Goal: Information Seeking & Learning: Learn about a topic

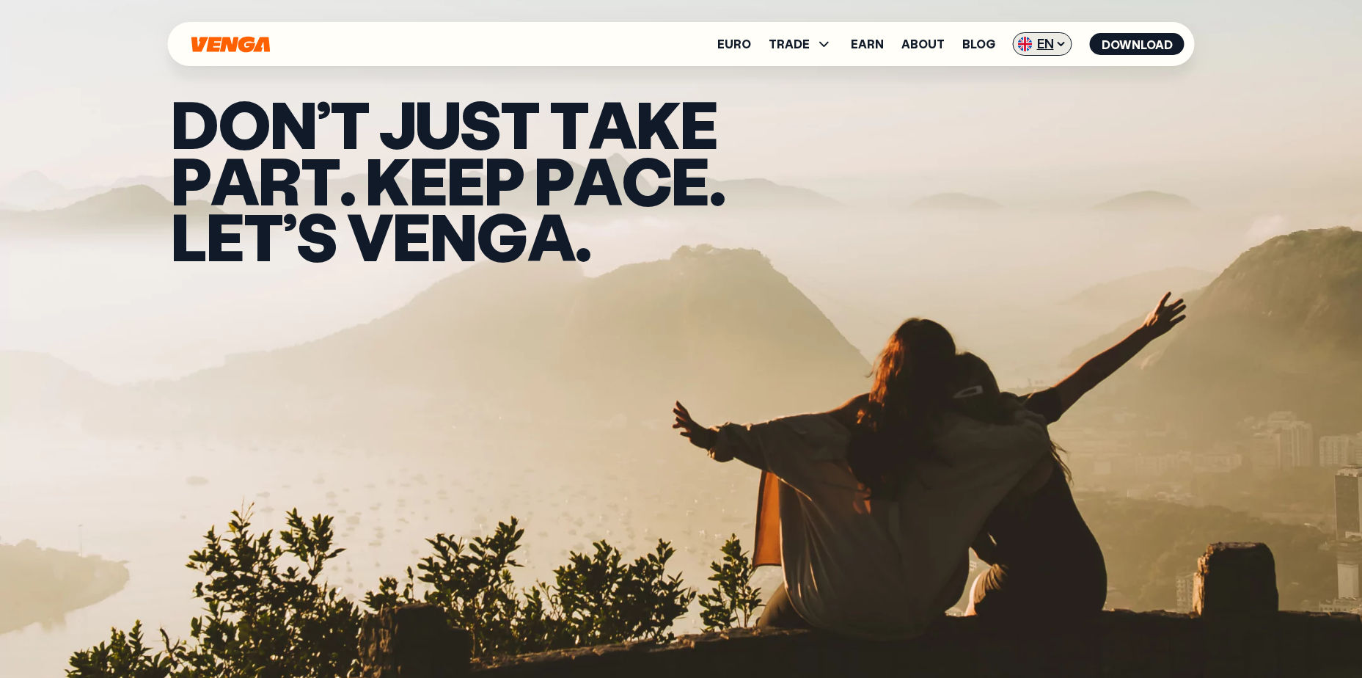
click at [1051, 47] on span "EN" at bounding box center [1042, 43] width 59 height 23
click at [1033, 97] on div "Español - ES" at bounding box center [1004, 102] width 76 height 15
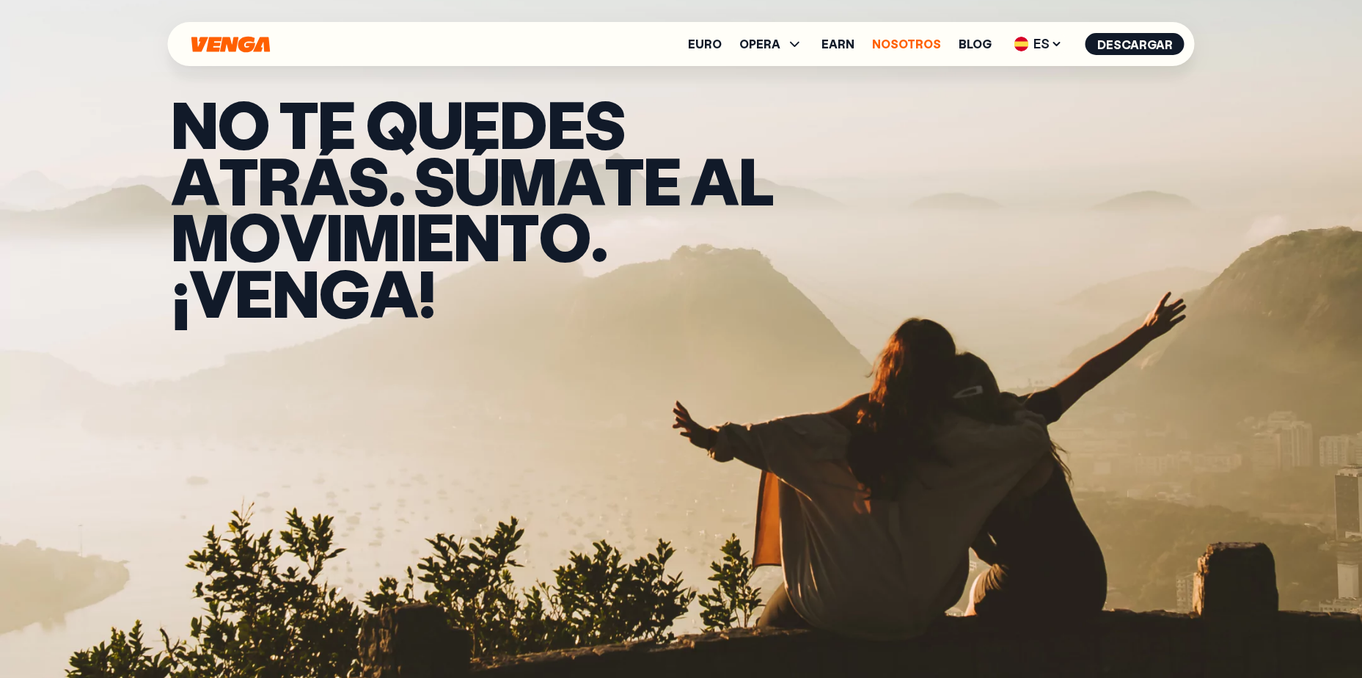
click at [914, 45] on link "Nosotros" at bounding box center [906, 44] width 69 height 12
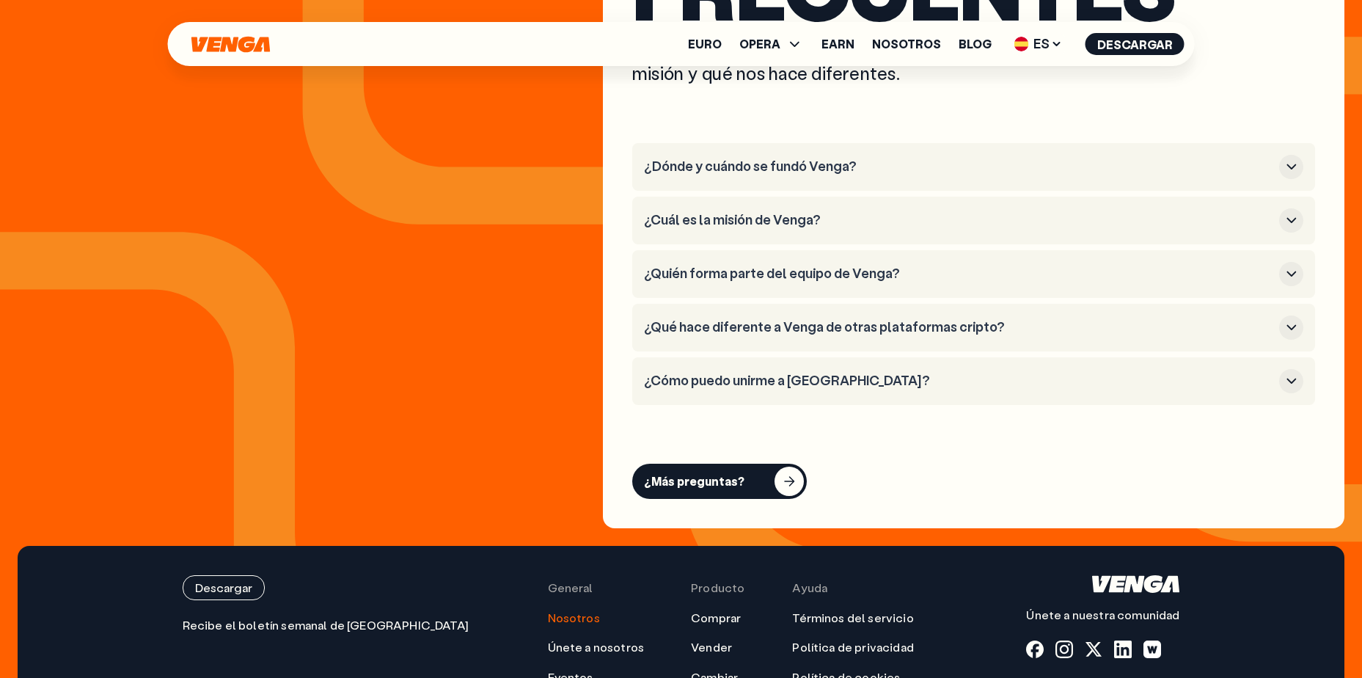
scroll to position [5723, 0]
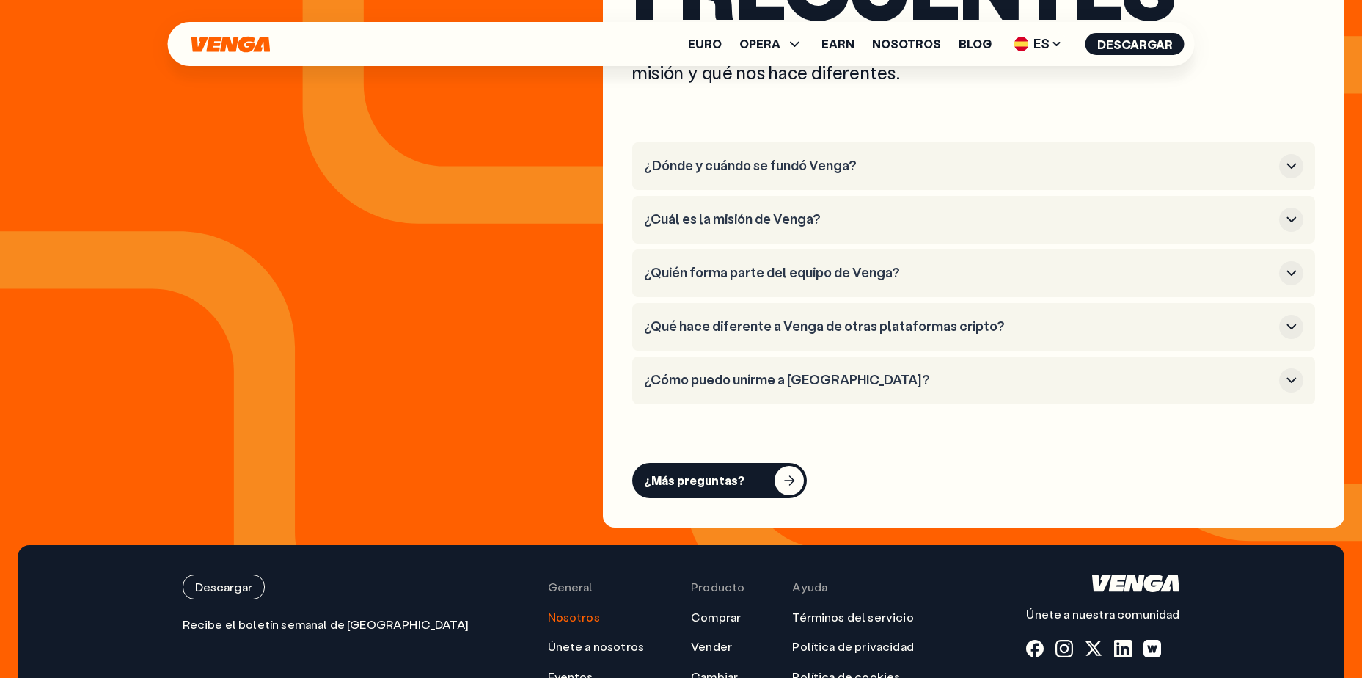
click at [820, 379] on h3 "¿Cómo puedo unirme a [GEOGRAPHIC_DATA]?" at bounding box center [959, 380] width 630 height 16
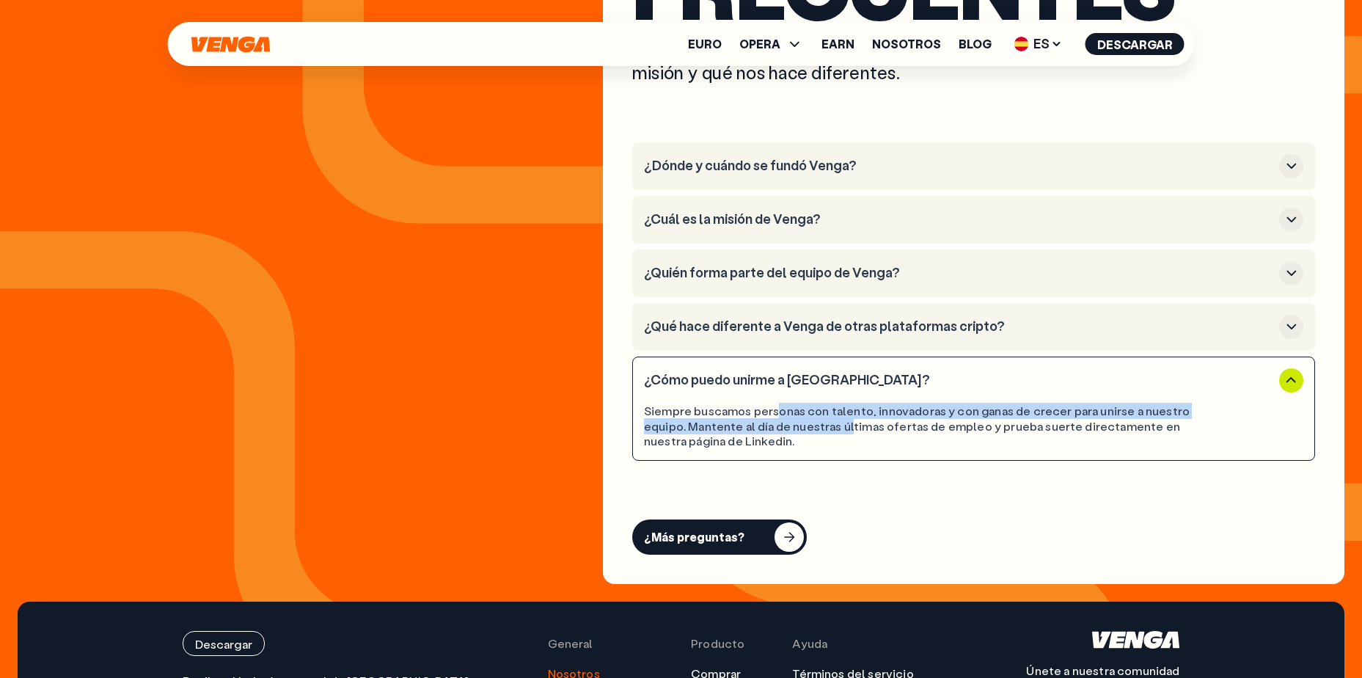
drag, startPoint x: 775, startPoint y: 417, endPoint x: 849, endPoint y: 424, distance: 74.5
click at [845, 424] on div "Siempre buscamos personas con talento, innovadoras y con ganas de crecer para u…" at bounding box center [932, 426] width 577 height 45
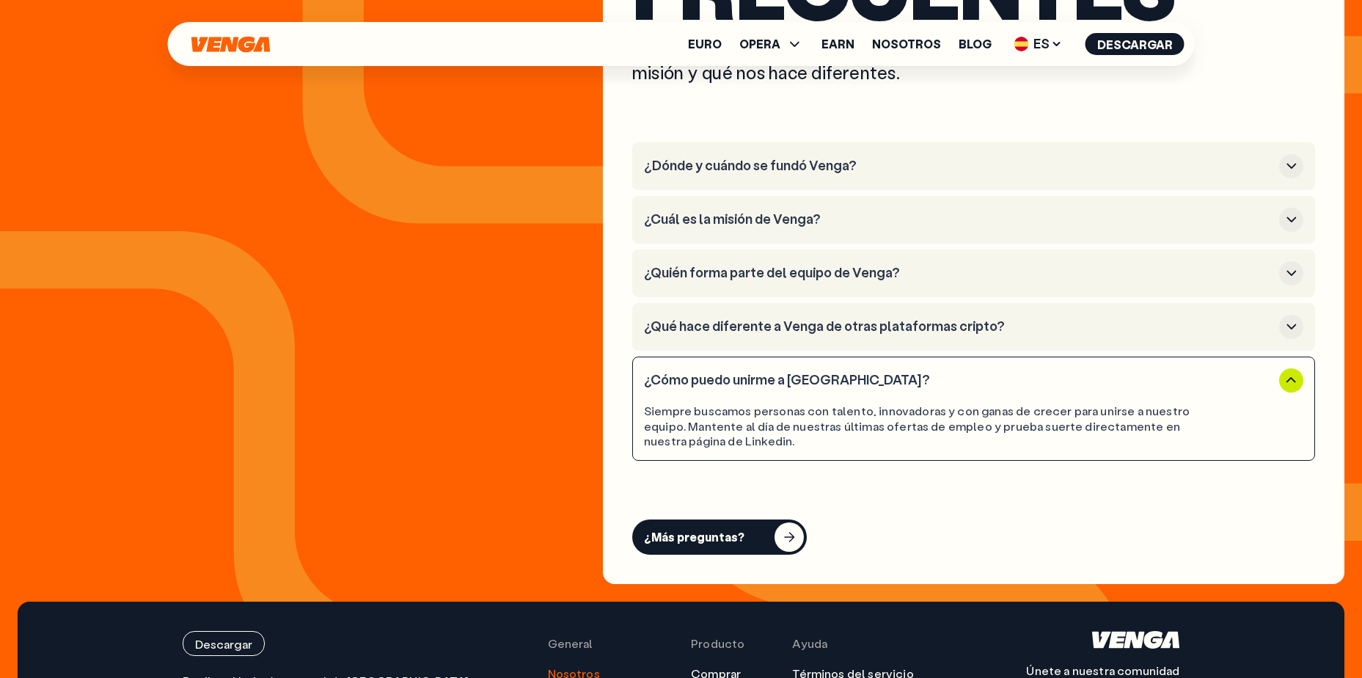
drag, startPoint x: 849, startPoint y: 424, endPoint x: 889, endPoint y: 427, distance: 39.7
click at [889, 427] on div "Siempre buscamos personas con talento, innovadoras y con ganas de crecer para u…" at bounding box center [932, 426] width 577 height 45
click at [867, 425] on div "Siempre buscamos personas con talento, innovadoras y con ganas de crecer para u…" at bounding box center [932, 426] width 577 height 45
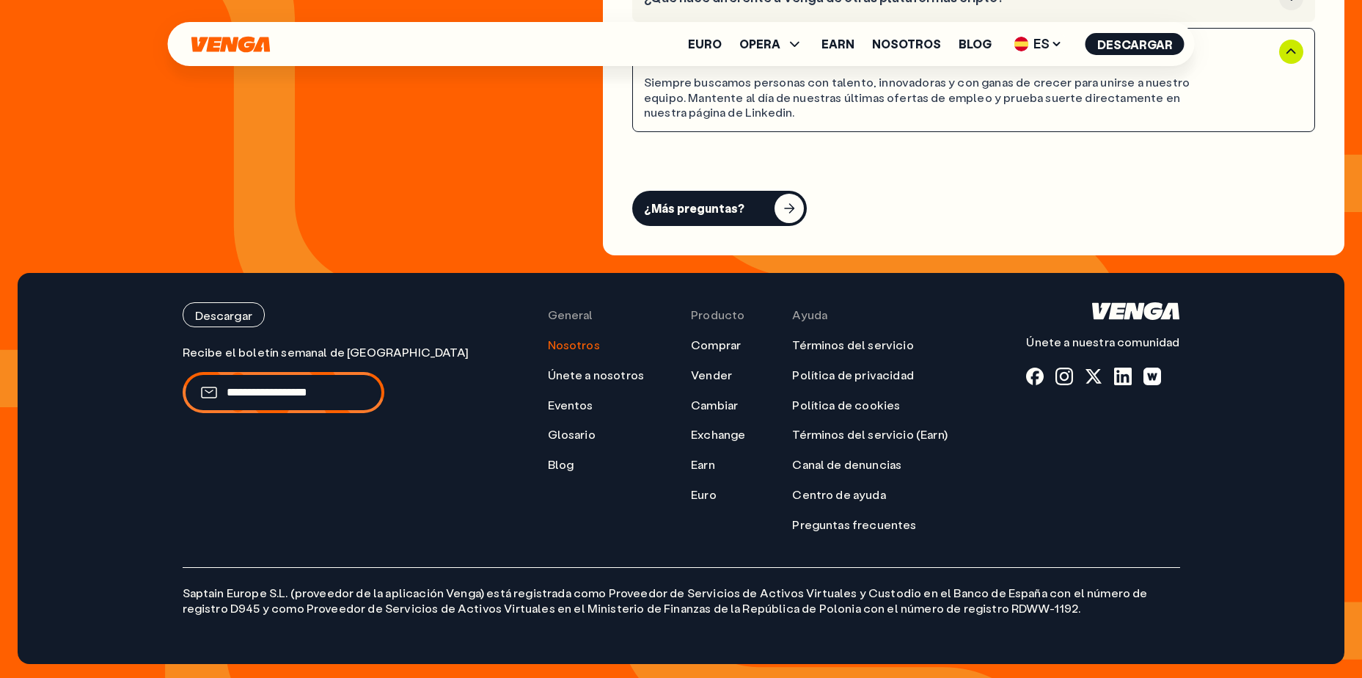
scroll to position [6052, 0]
